Goal: Transaction & Acquisition: Purchase product/service

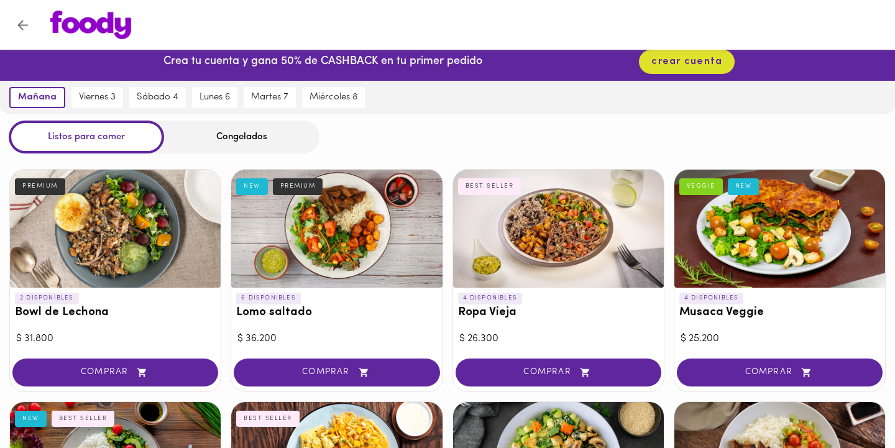
scroll to position [19, 0]
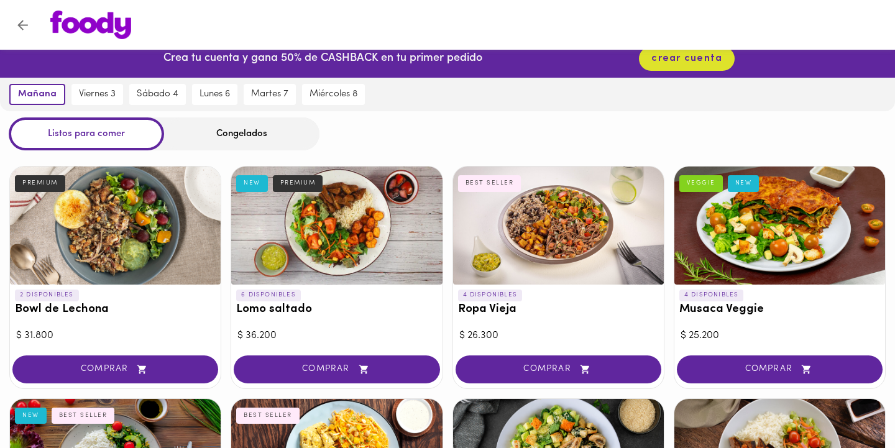
click at [540, 245] on div at bounding box center [558, 225] width 211 height 118
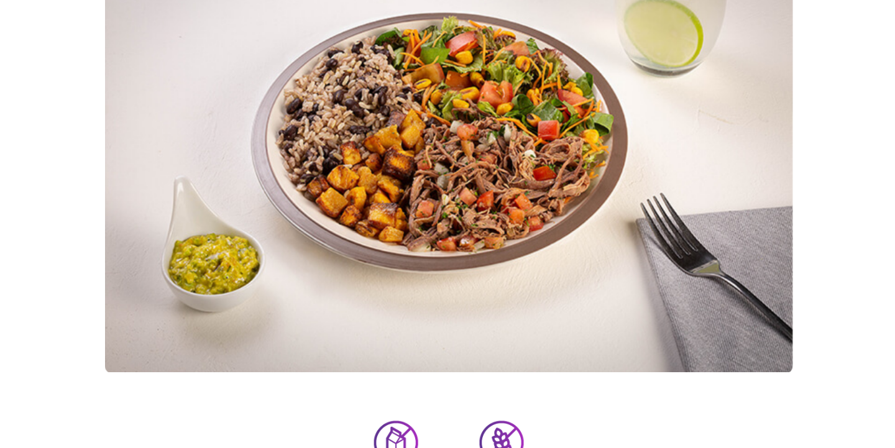
click at [583, 213] on img at bounding box center [447, 195] width 283 height 189
click at [608, 214] on div "BEST SELLER Sin lácteos Sin gluten Sobrebarriga desmechada con hogao, acompañad…" at bounding box center [447, 366] width 352 height 540
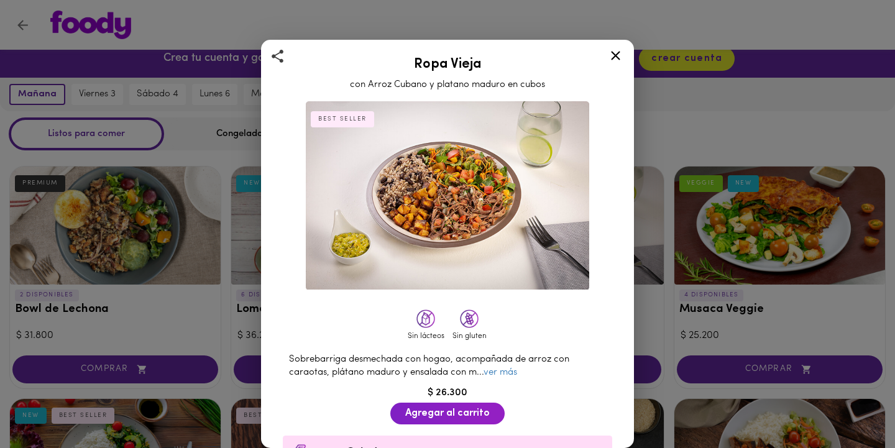
click at [619, 55] on icon at bounding box center [616, 56] width 16 height 16
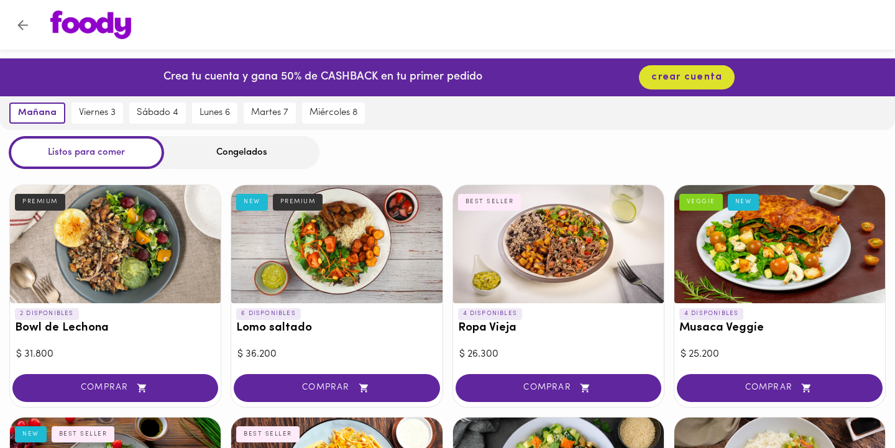
click at [232, 154] on div "Congelados" at bounding box center [241, 152] width 155 height 33
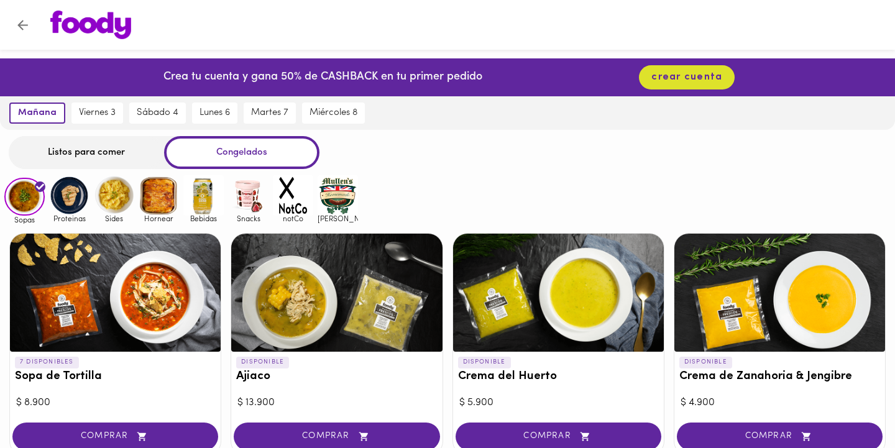
click at [89, 27] on img at bounding box center [90, 25] width 81 height 29
